Goal: Task Accomplishment & Management: Manage account settings

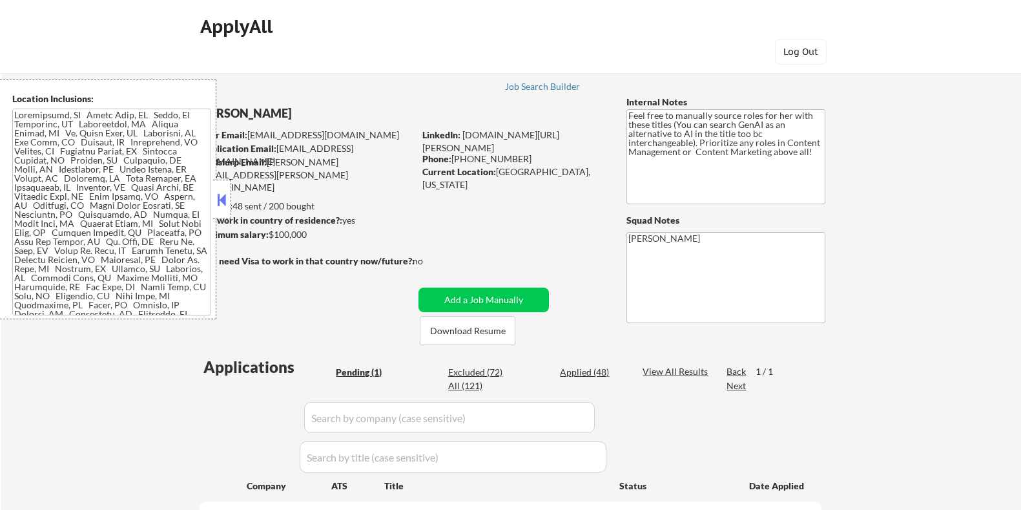
select select ""pending""
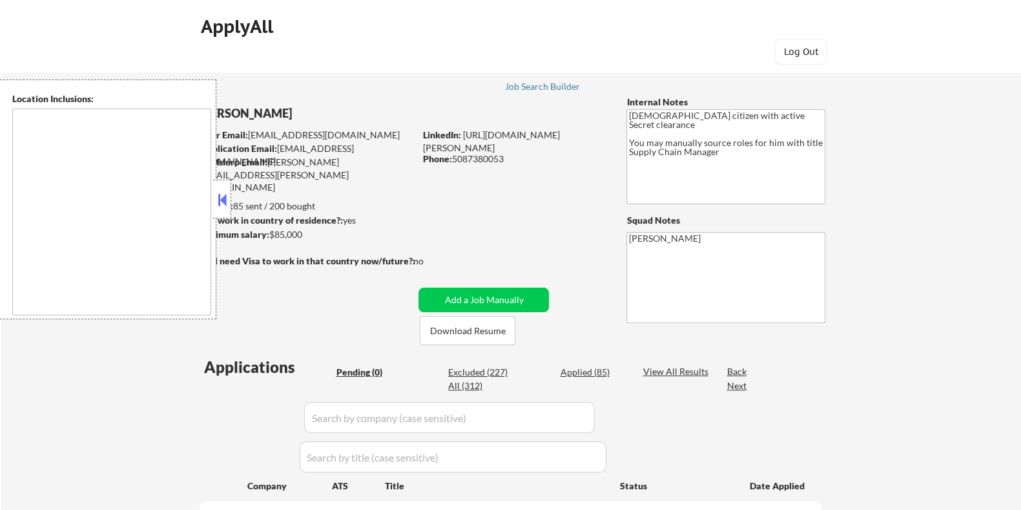
type textarea "[GEOGRAPHIC_DATA], [GEOGRAPHIC_DATA] in the [GEOGRAPHIC_DATA], [GEOGRAPHIC_DATA…"
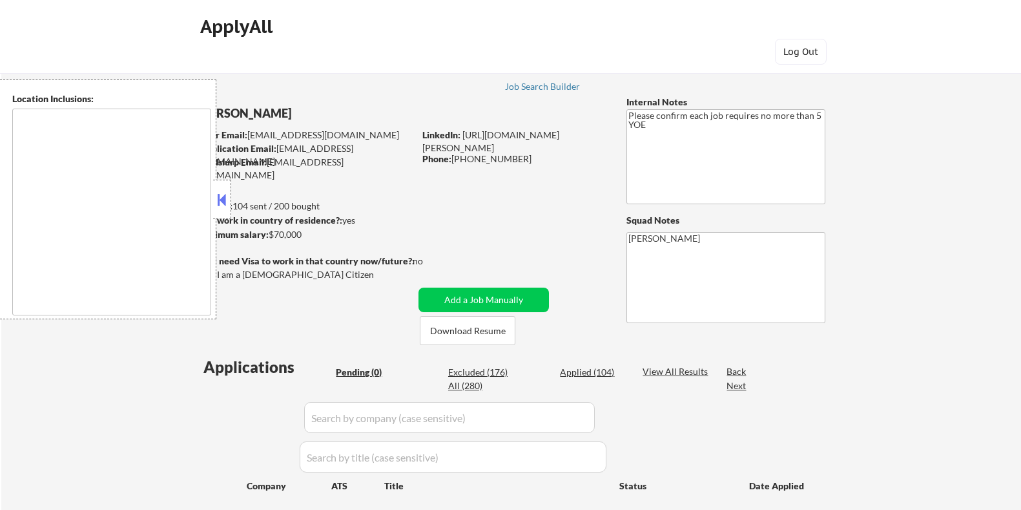
type textarea "Santa Clara, CA Campbell, CA Milpitas, CA Cupertino, CA Sunnyvale, CA Los Gatos…"
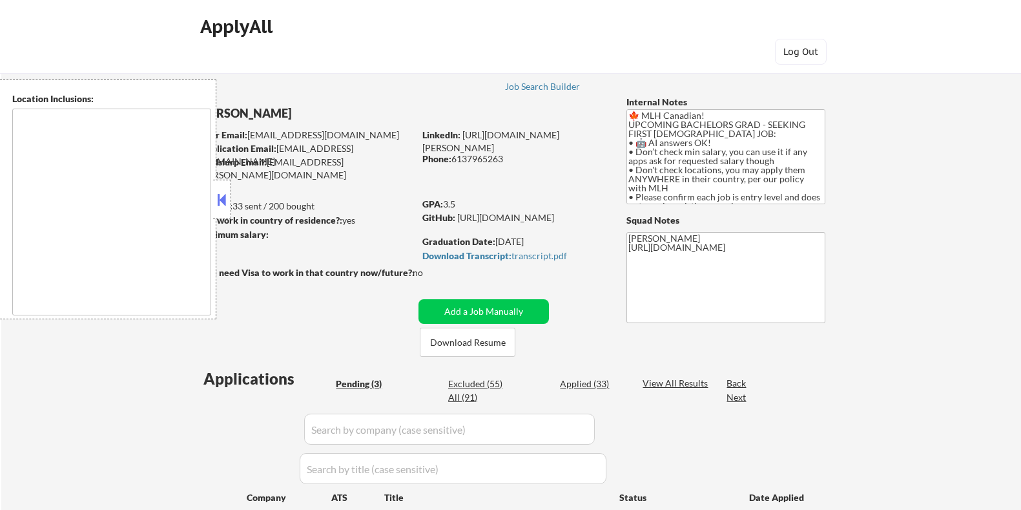
select select ""pending""
type textarea "country:CA"
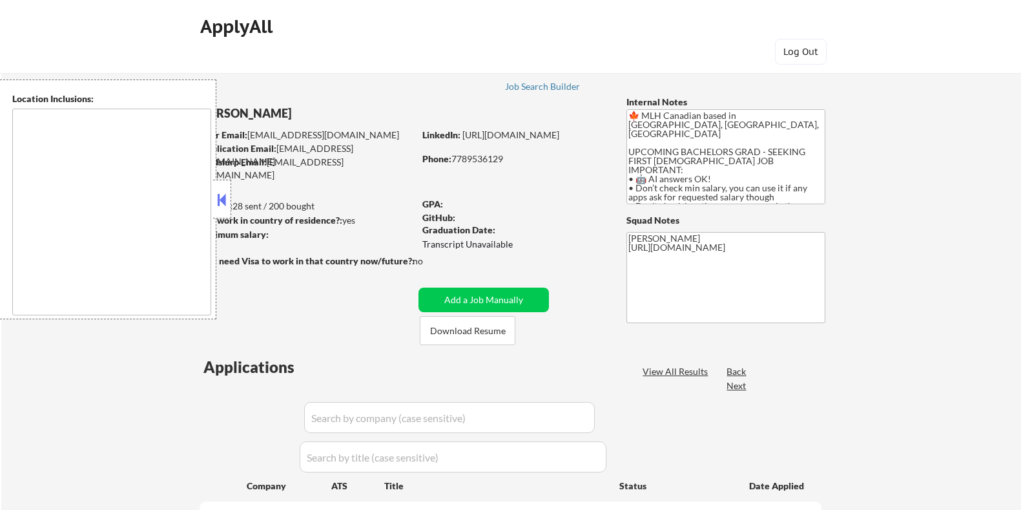
select select ""pending""
type textarea "country:CA"
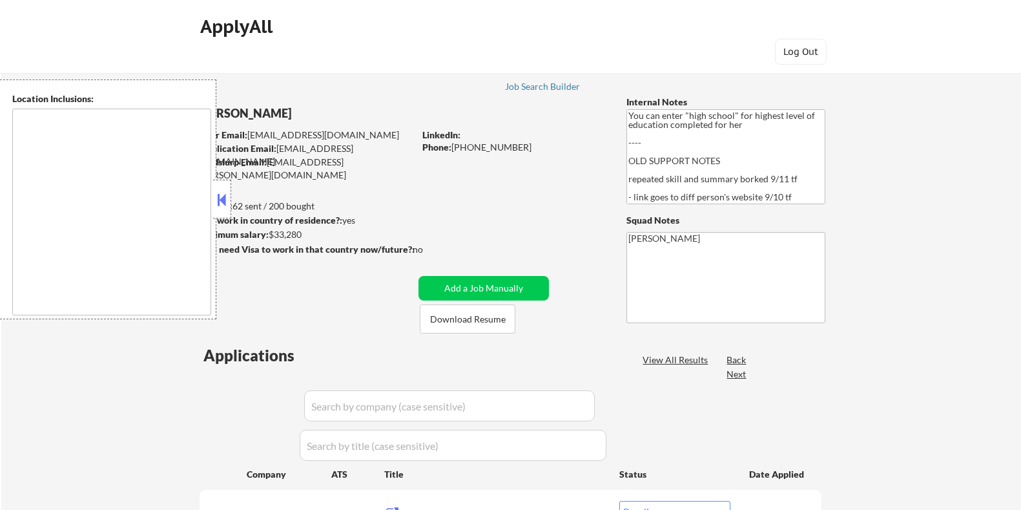
select select ""pending""
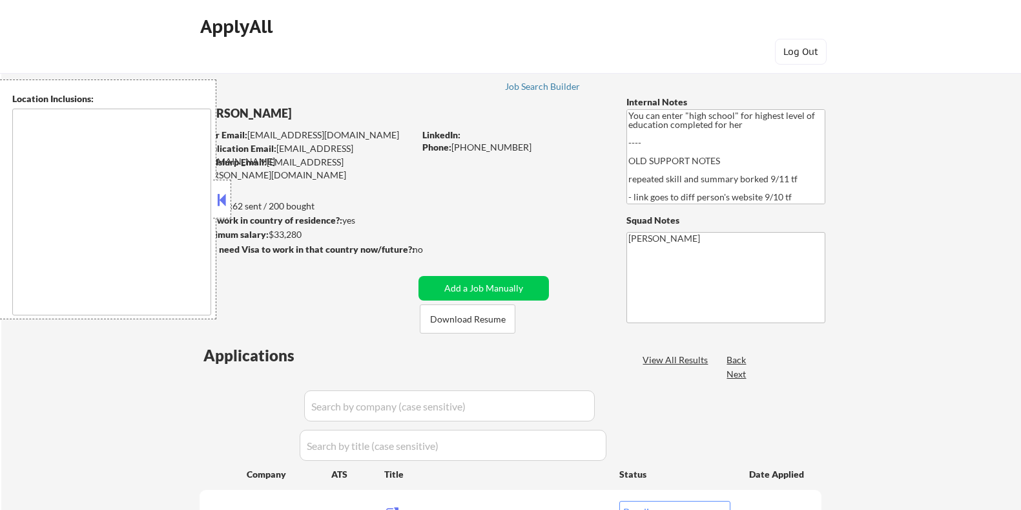
select select ""pending""
type textarea "[GEOGRAPHIC_DATA], [GEOGRAPHIC_DATA] [GEOGRAPHIC_DATA], [GEOGRAPHIC_DATA] [GEOG…"
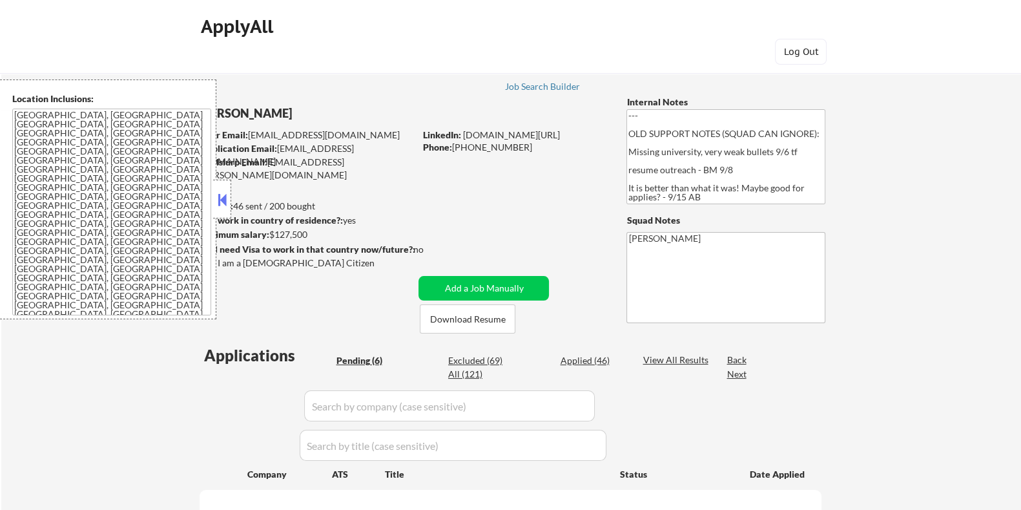
select select ""pending""
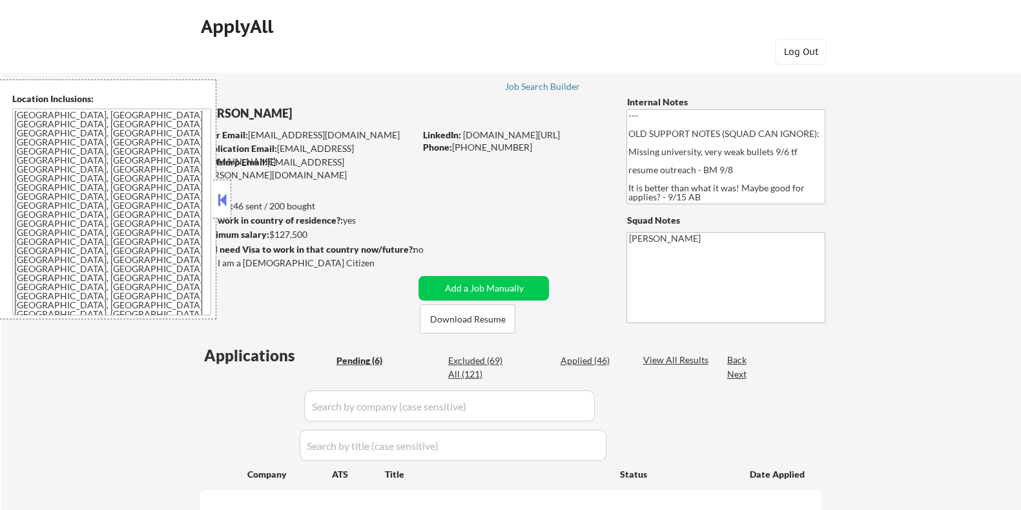
select select ""pending""
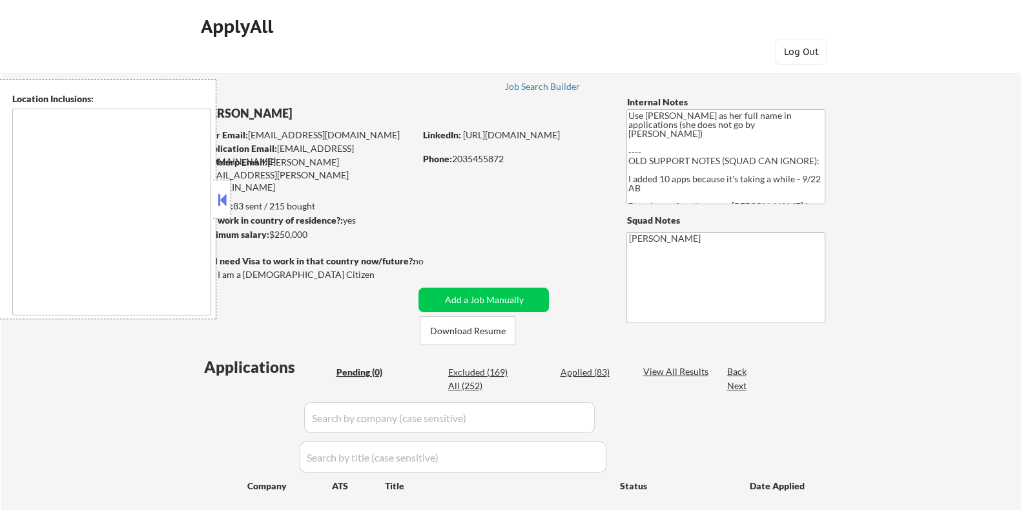
type textarea "Jersey City, NJ Hoboken, NJ Union City, NJ Weehawken, NJ West New York, NJ Nort…"
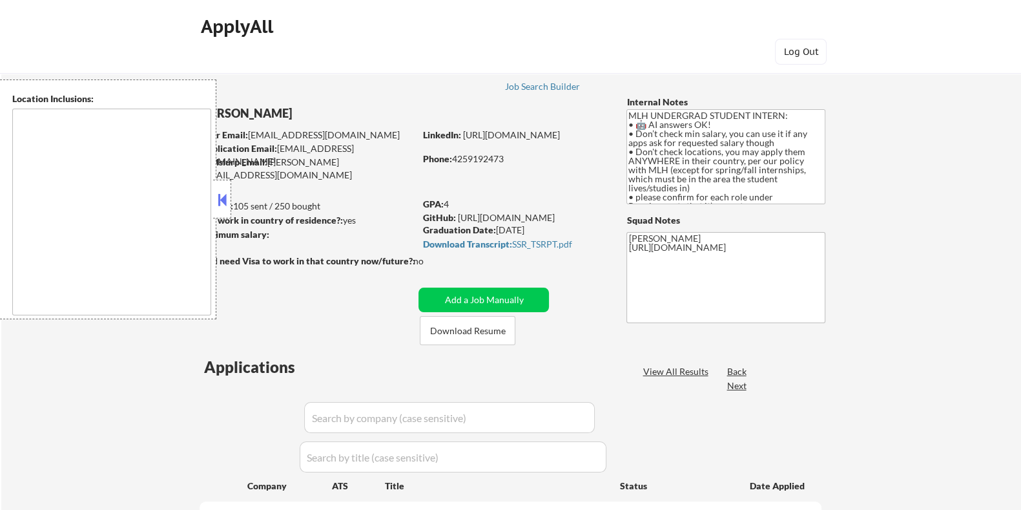
select select ""pending""
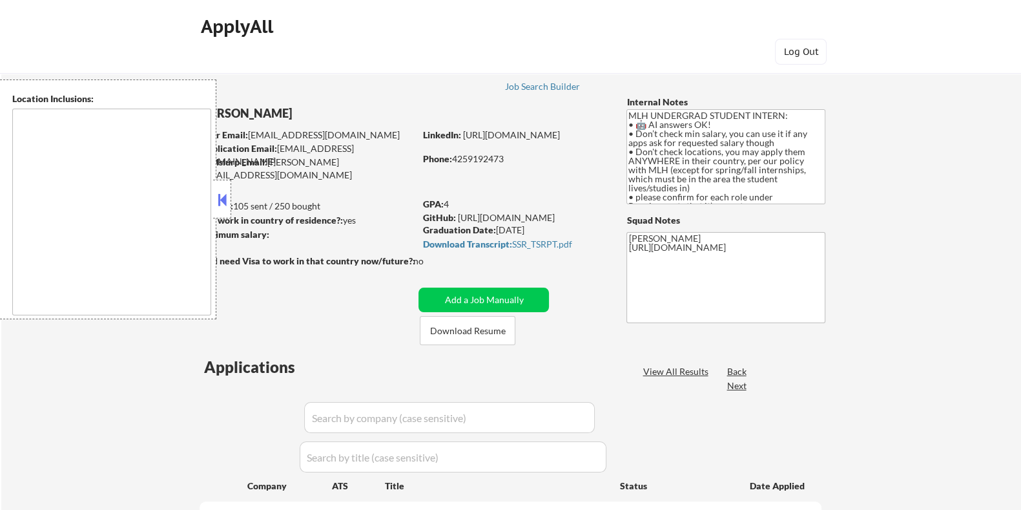
select select ""pending""
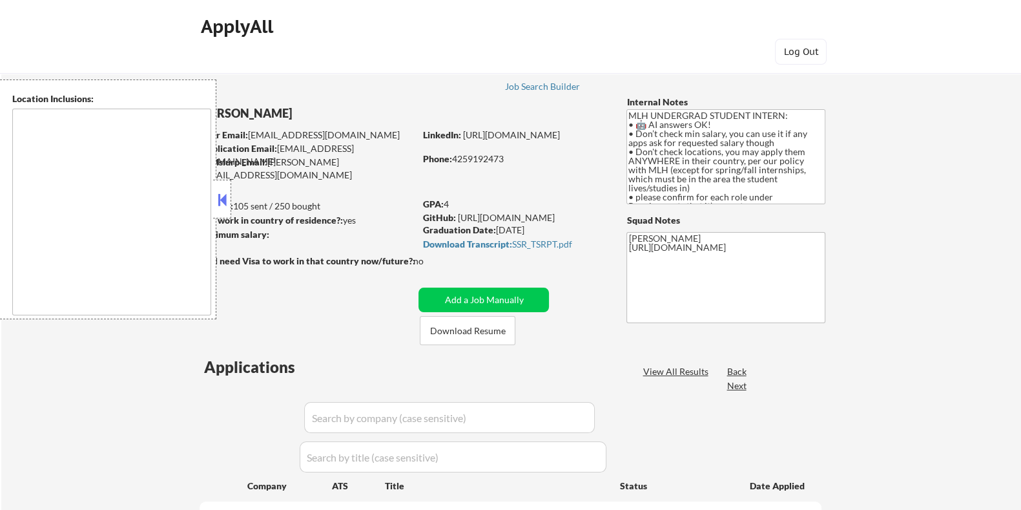
select select ""pending""
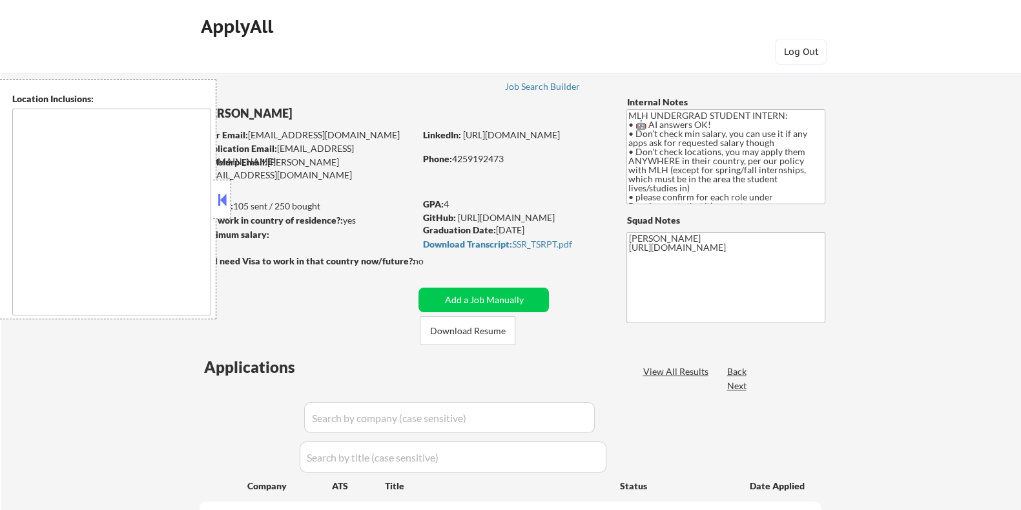
select select ""pending""
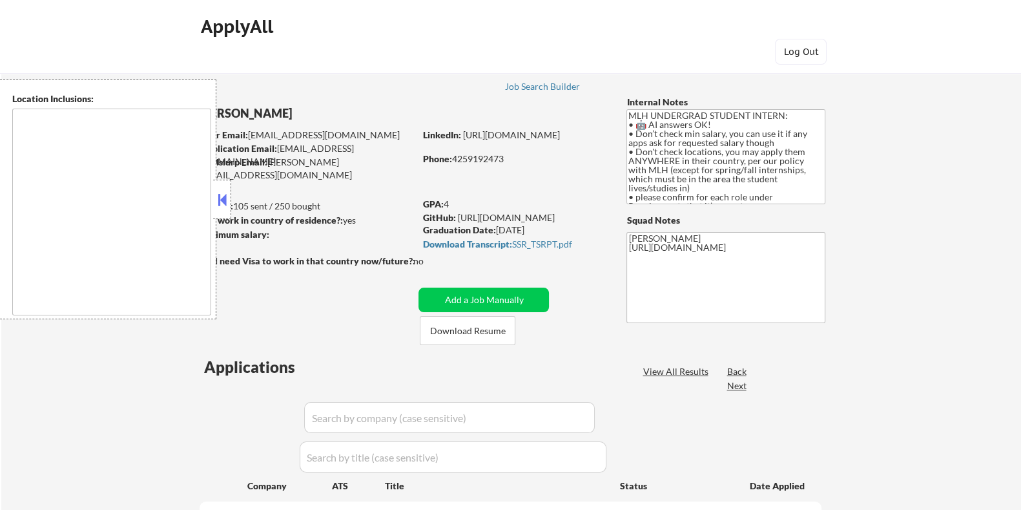
select select ""pending""
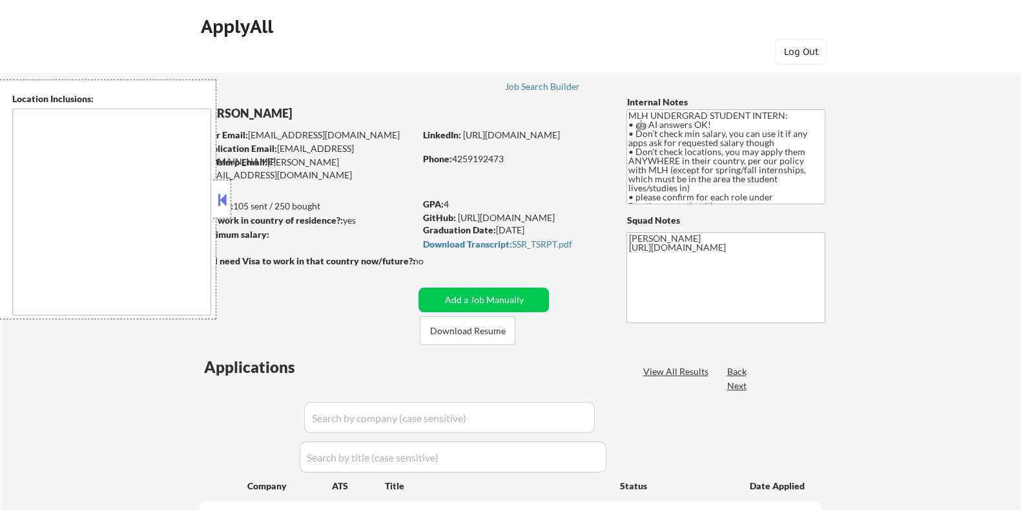
select select ""pending""
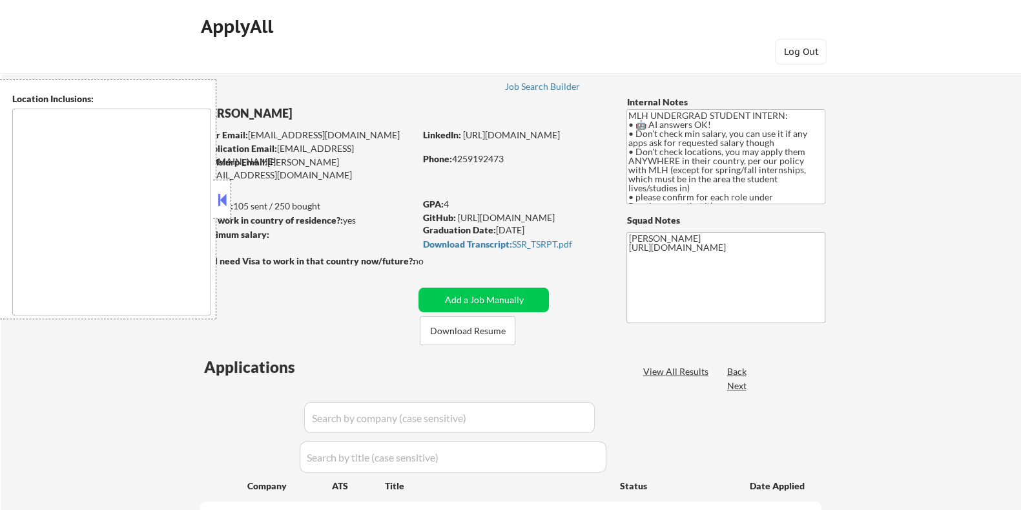
select select ""pending""
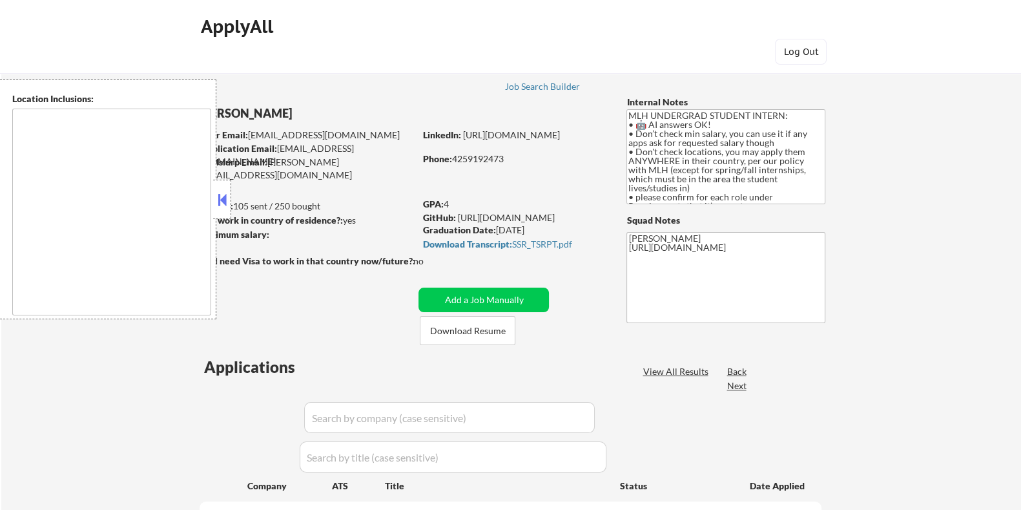
select select ""pending""
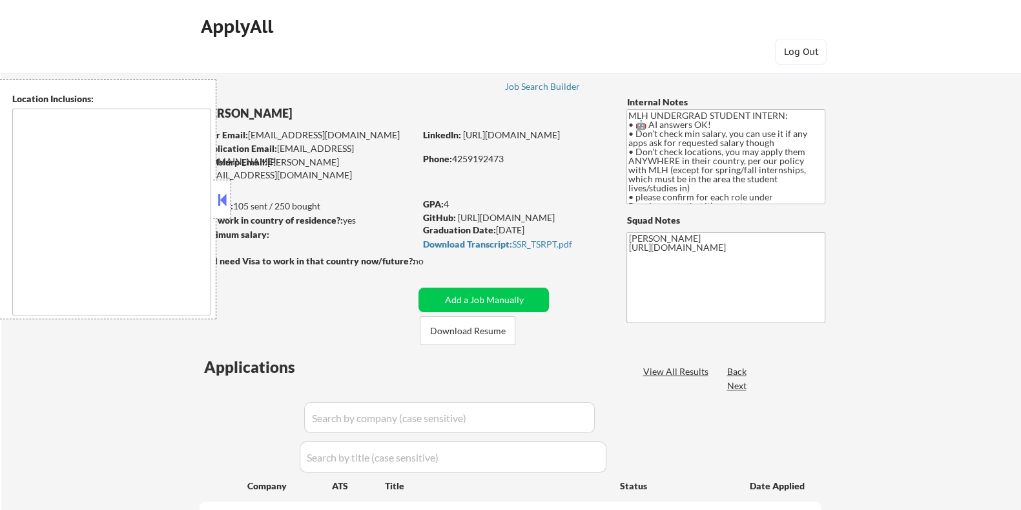
select select ""pending""
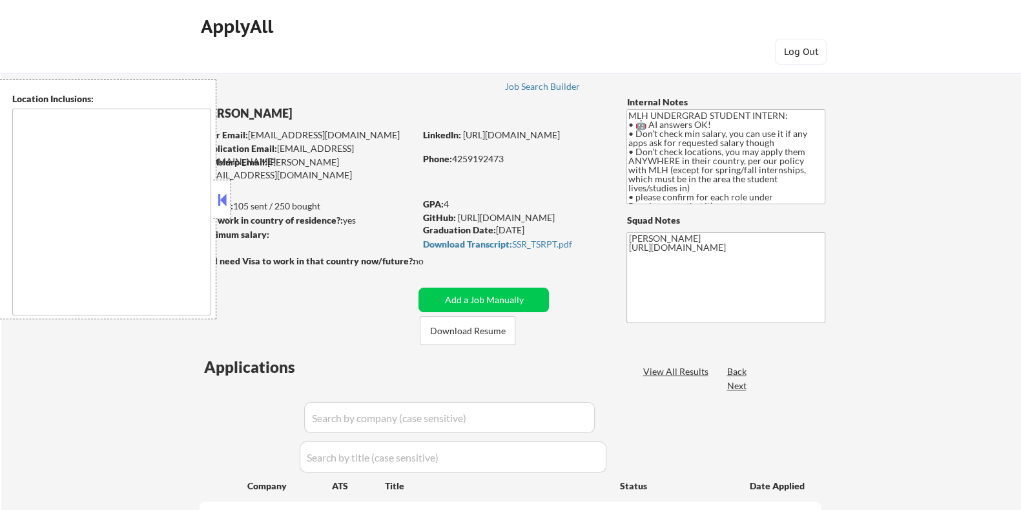
select select ""pending""
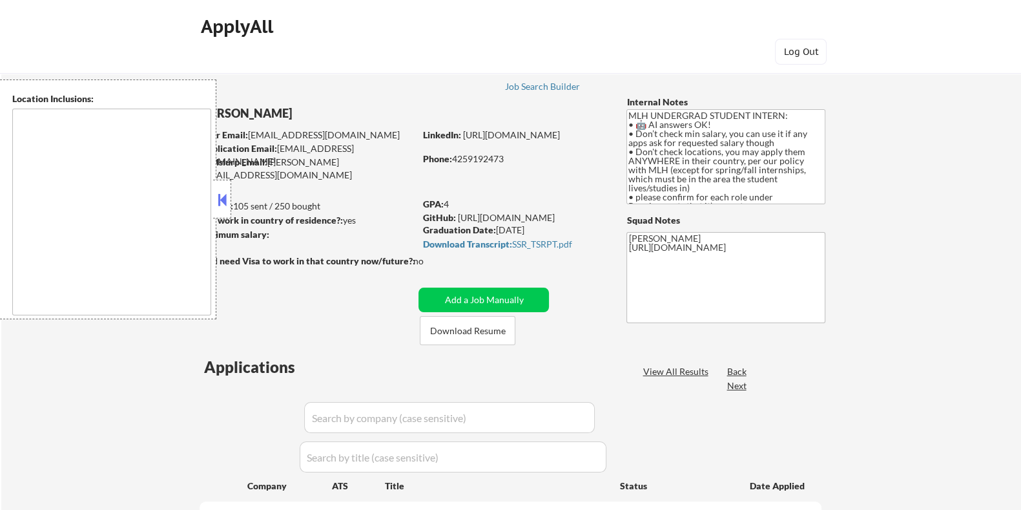
select select ""pending""
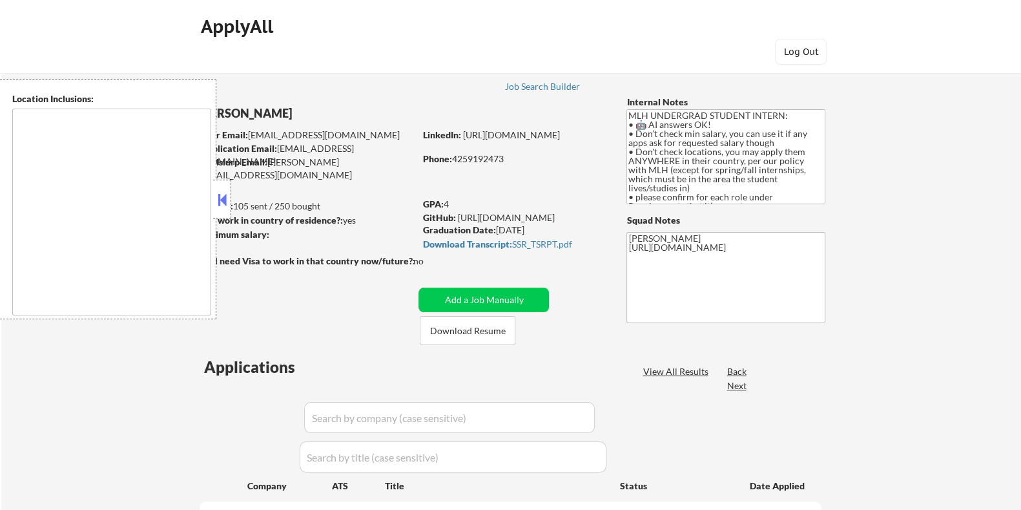
select select ""pending""
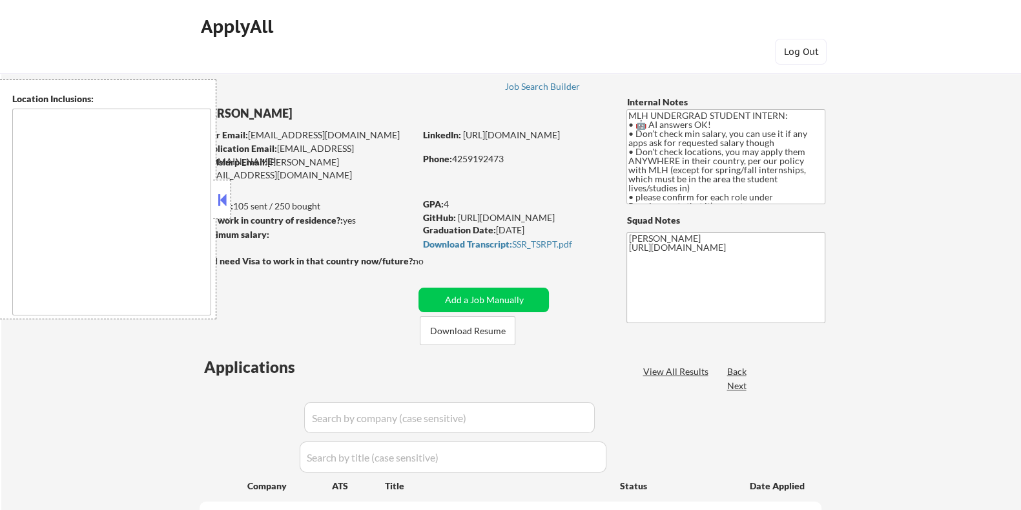
select select ""pending""
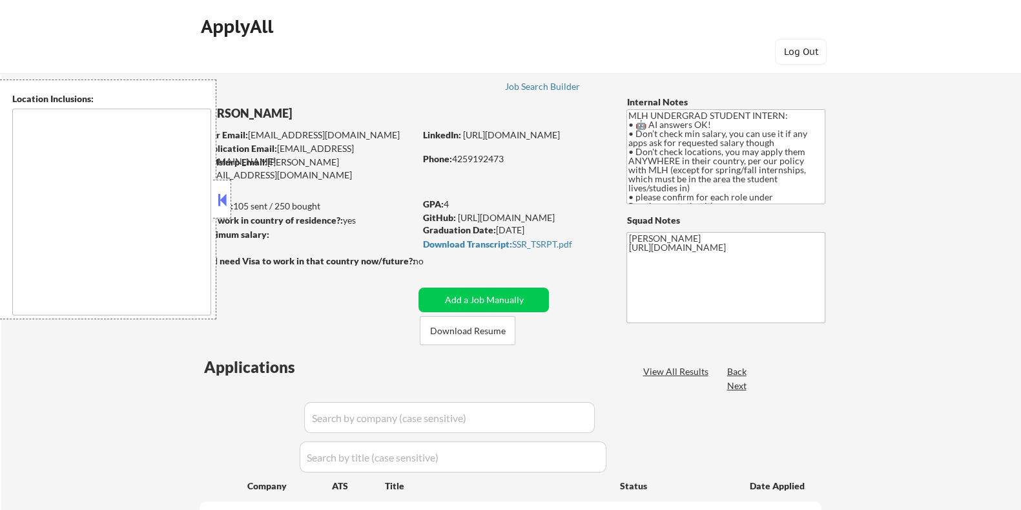
select select ""pending""
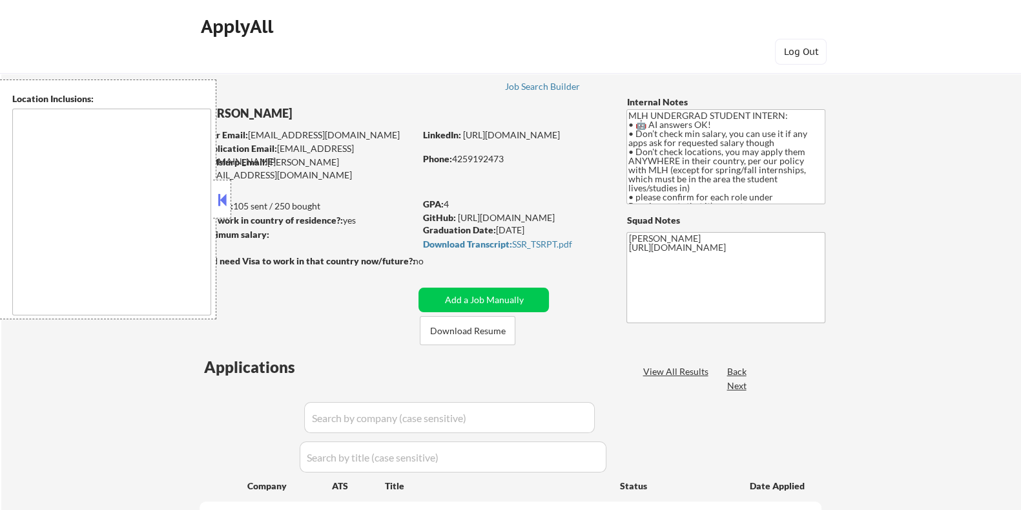
select select ""pending""
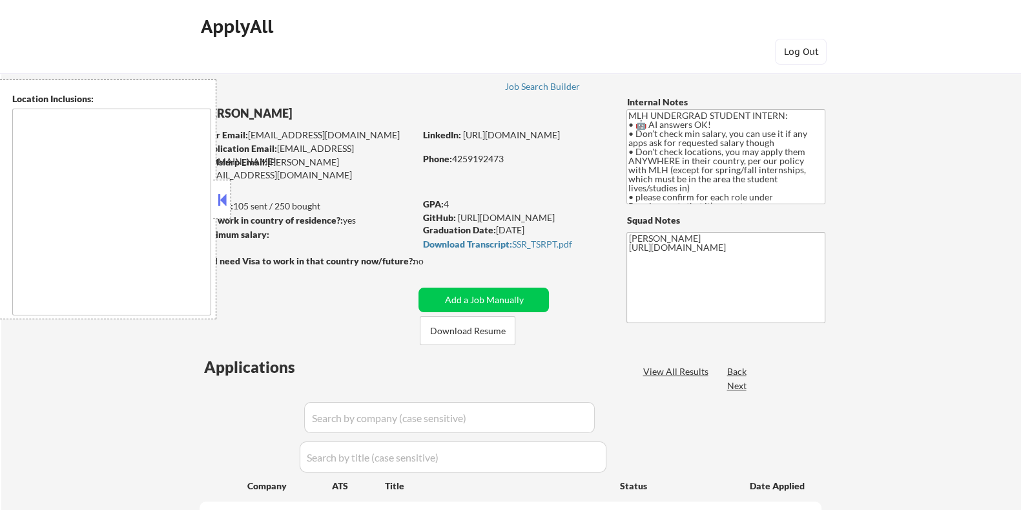
select select ""pending""
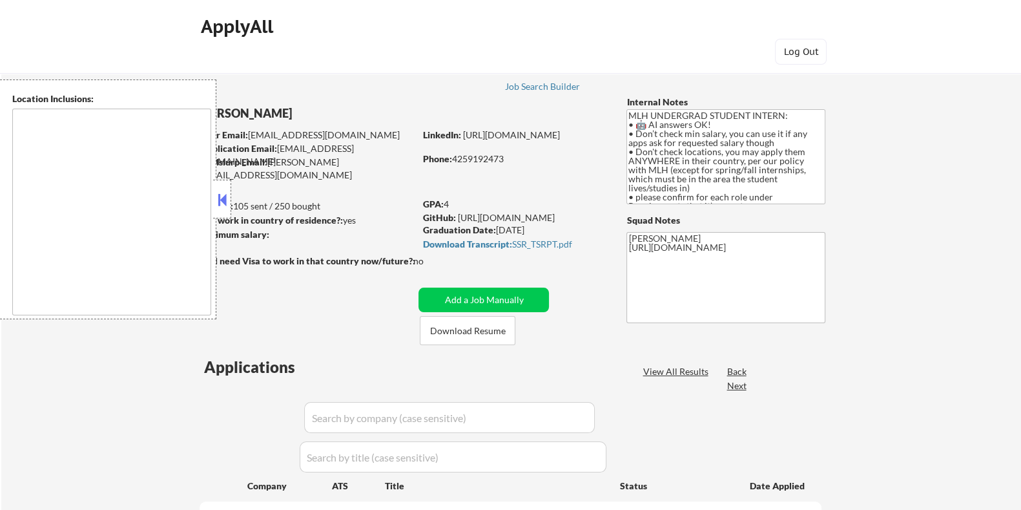
select select ""pending""
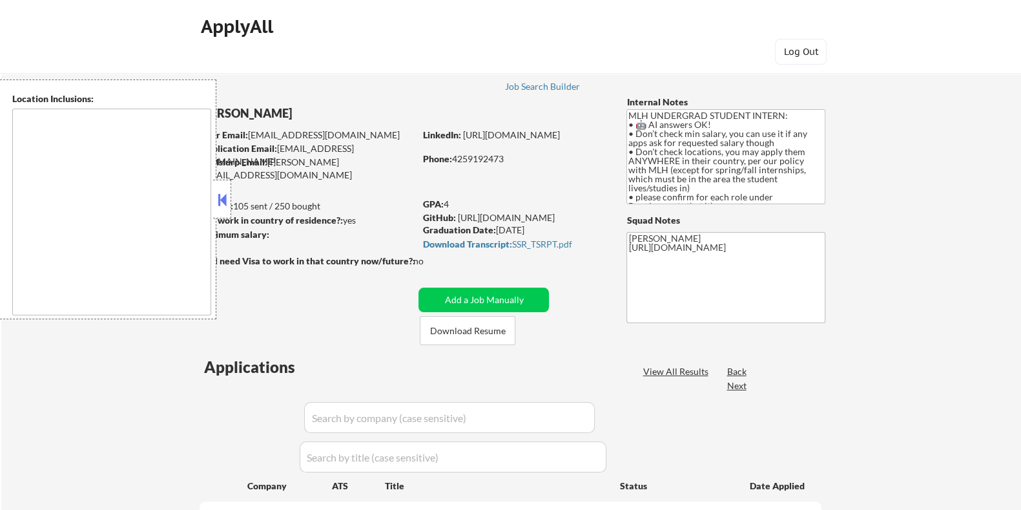
select select ""pending""
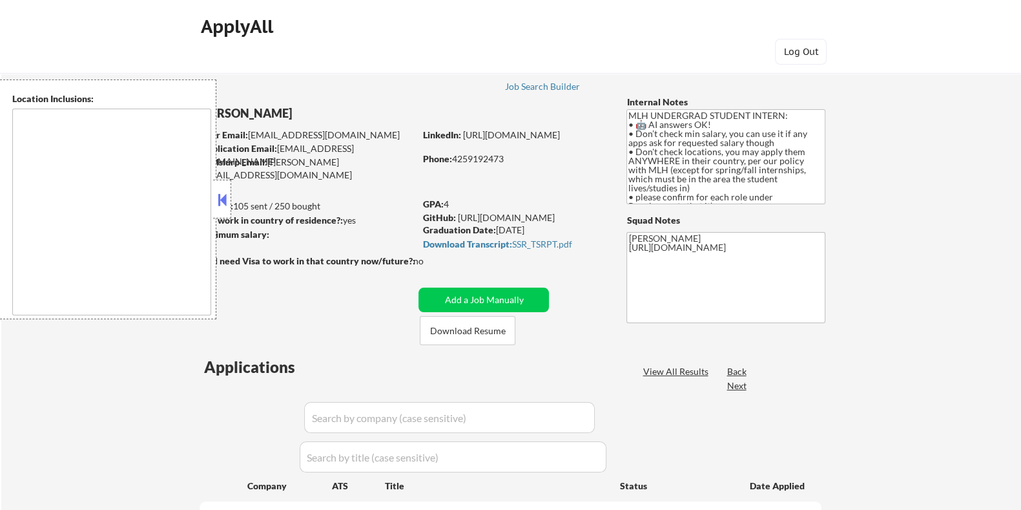
select select ""pending""
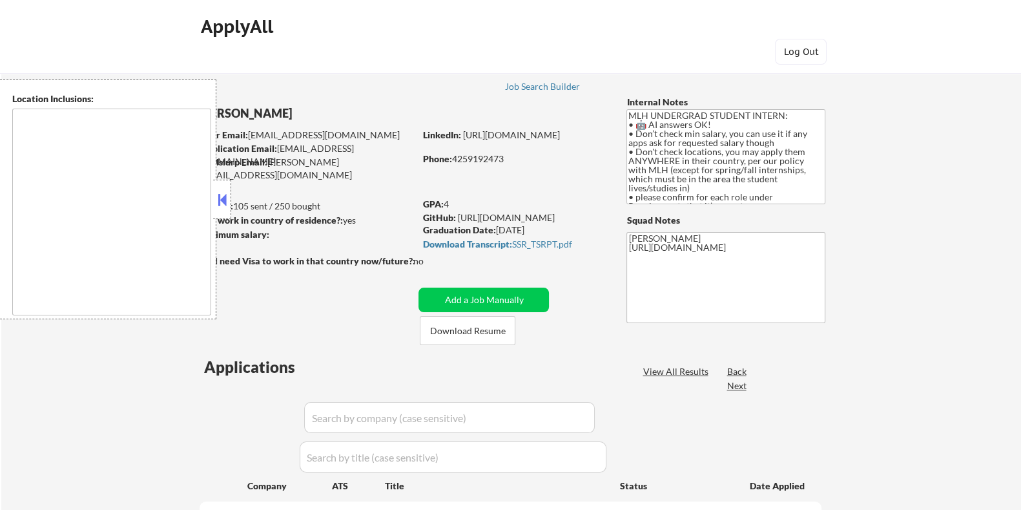
select select ""pending""
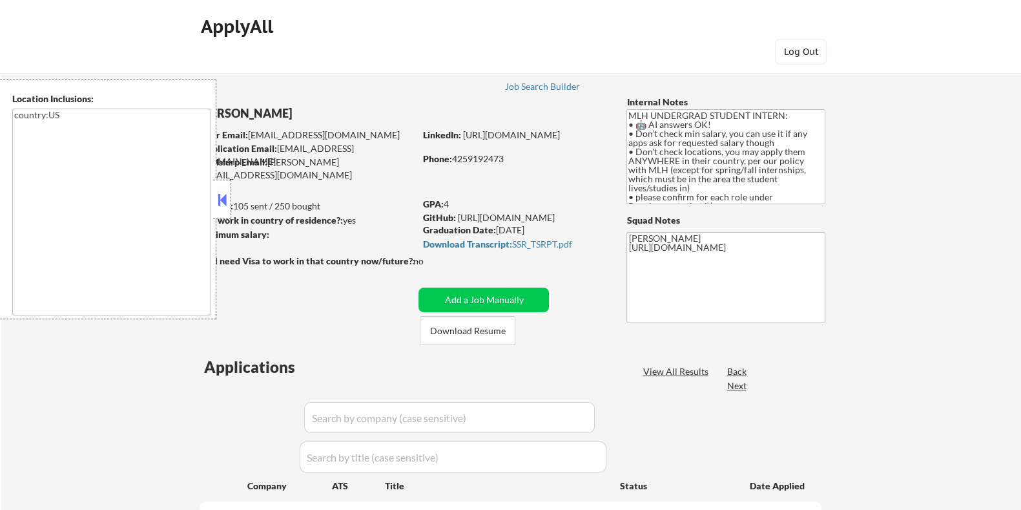
type textarea "country:[GEOGRAPHIC_DATA]"
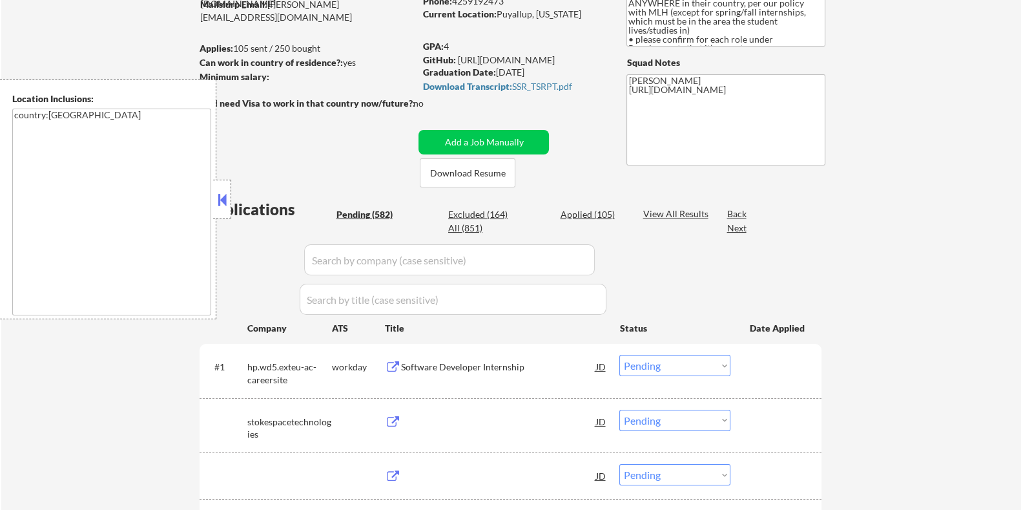
scroll to position [161, 0]
